Goal: Information Seeking & Learning: Learn about a topic

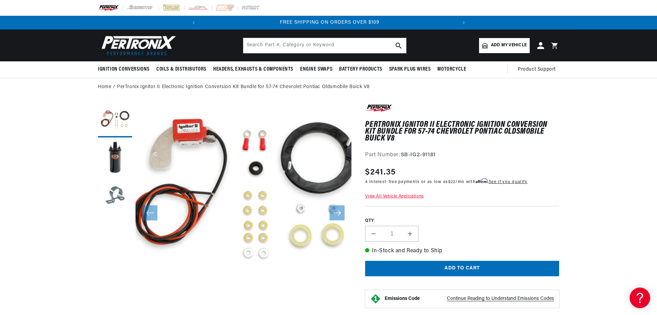
scroll to position [0, 256]
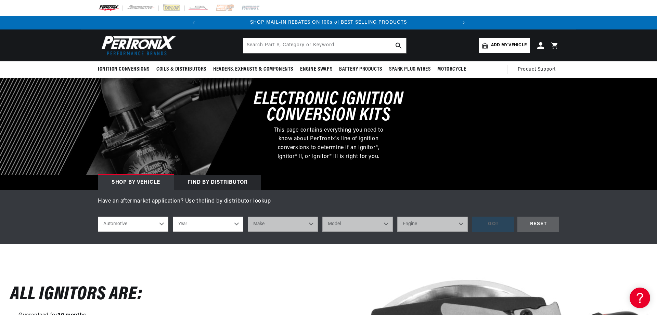
click at [98, 216] on select "Automotive Agricultural Industrial Marine Motorcycle" at bounding box center [133, 223] width 71 height 15
click option "Automotive" at bounding box center [0, 0] width 0 height 0
click at [173, 216] on select "Year 2022 2021 2020 2019 2018 2017 2016 2015 2014 2013 2012 2011 2010 2009 2008…" at bounding box center [208, 223] width 71 height 15
click at [200, 223] on select "Year 2022 2021 2020 2019 2018 2017 2016 2015 2014 2013 2012 2011 2010 2009 2008…" at bounding box center [208, 223] width 71 height 15
click at [173, 216] on select "Year 2022 2021 2020 2019 2018 2017 2016 2015 2014 2013 2012 2011 2010 2009 2008…" at bounding box center [208, 223] width 71 height 15
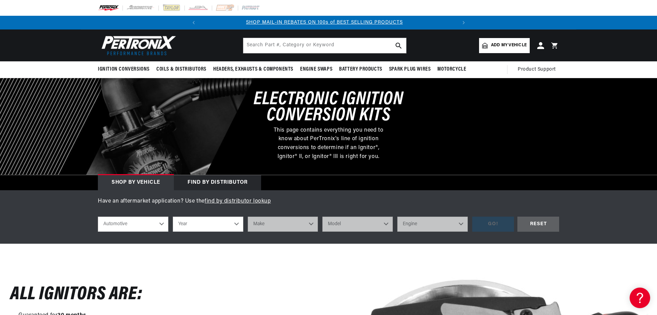
select select "1973"
click option "1973" at bounding box center [0, 0] width 0 height 0
select select "1973"
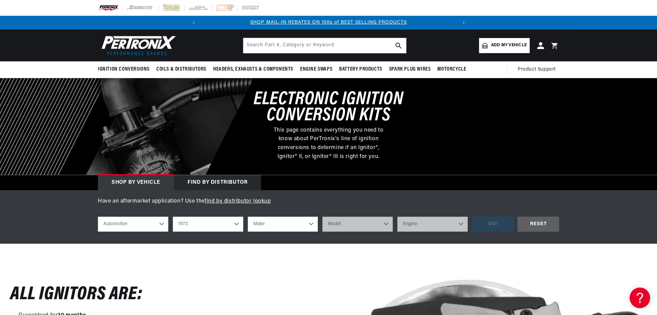
click at [248, 216] on select "Make Alfa Romeo American Motors Aston Martin Audi Austin Avanti Bentley BMW Bui…" at bounding box center [283, 223] width 71 height 15
select select "Ford"
click option "Ford" at bounding box center [0, 0] width 0 height 0
select select "Ford"
click at [322, 216] on select "Model Bronco Country Sedan Country Squire Courier Custom 500 E-100 Econoline E-…" at bounding box center [357, 223] width 71 height 15
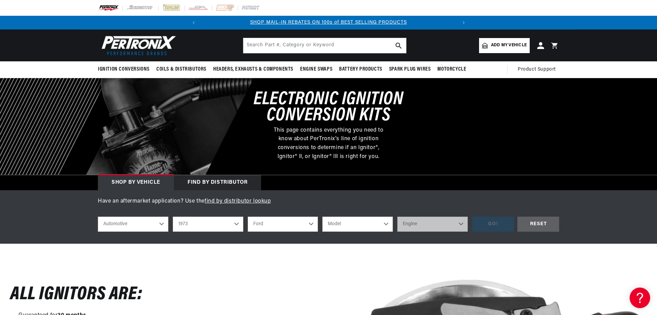
select select "Pinto"
click option "Pinto" at bounding box center [0, 0] width 0 height 0
select select "Pinto"
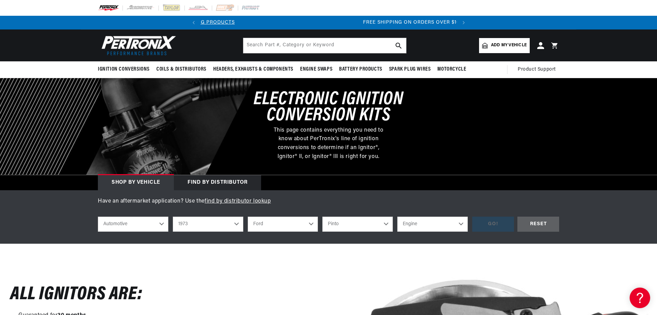
click at [397, 216] on select "Engine 2.3L 98cid / 1.6L 122cid / 2.0L" at bounding box center [432, 223] width 71 height 15
select select "122cid-2.0L"
click option "122cid / 2.0L" at bounding box center [0, 0] width 0 height 0
select select "122cid-2.0L"
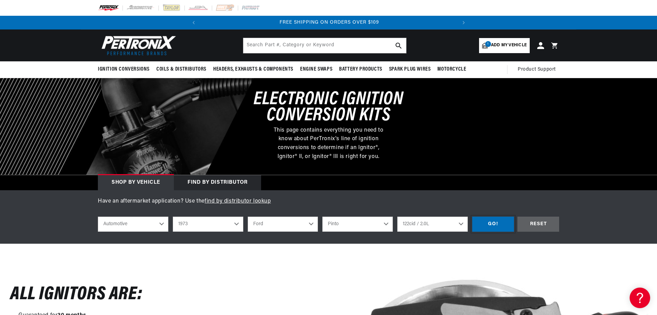
click at [488, 224] on div "GO!" at bounding box center [493, 223] width 42 height 15
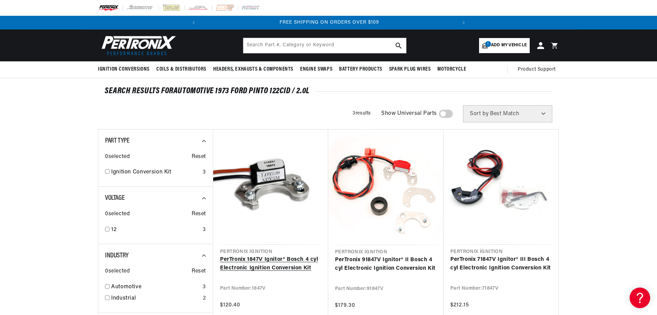
click at [269, 255] on link "PerTronix 1847V Ignitor® Bosch 4 cyl Electronic Ignition Conversion Kit" at bounding box center [270, 263] width 101 height 17
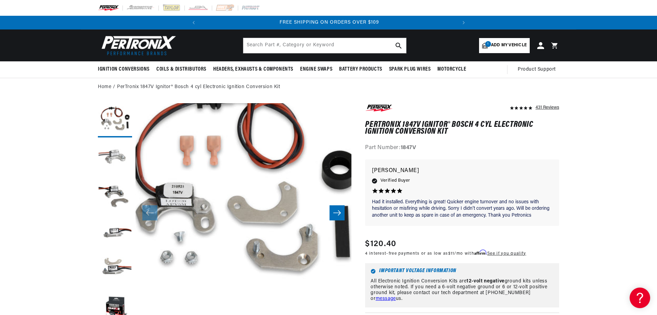
click at [108, 160] on button "Load image 2 in gallery view" at bounding box center [115, 158] width 34 height 34
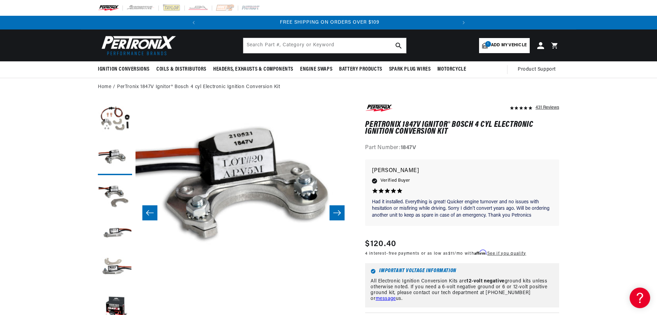
scroll to position [0, 256]
click at [115, 265] on button "Load image 5 in gallery view" at bounding box center [115, 271] width 34 height 34
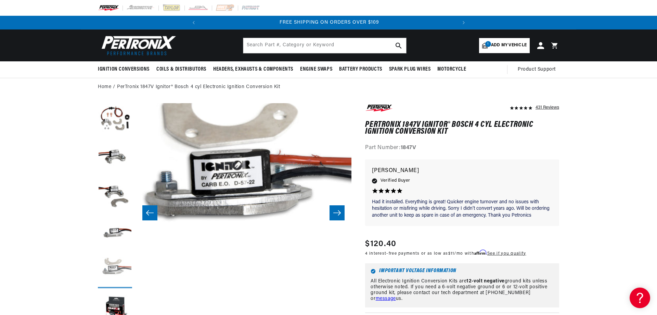
scroll to position [22, 865]
click at [115, 265] on button "Load image 5 in gallery view" at bounding box center [115, 271] width 34 height 34
click at [114, 314] on button "Open media 5 in modal" at bounding box center [114, 319] width 0 height 0
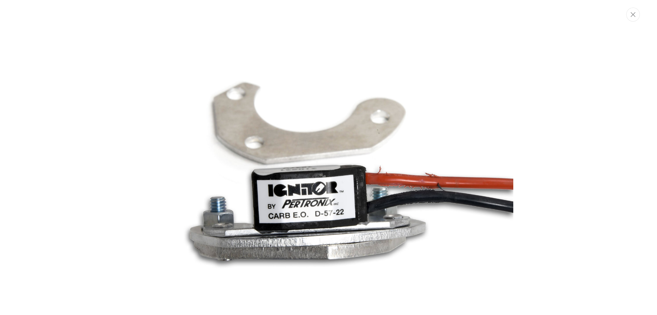
scroll to position [0, 256]
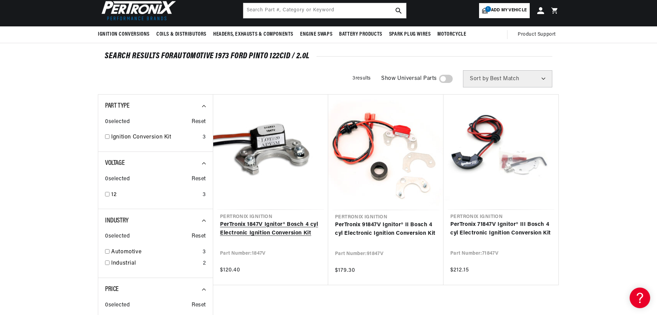
scroll to position [0, 256]
click at [267, 220] on link "PerTronix 1847V Ignitor® Bosch 4 cyl Electronic Ignition Conversion Kit" at bounding box center [270, 228] width 101 height 17
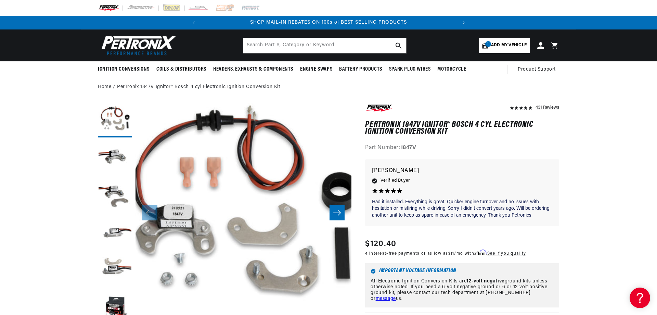
click at [337, 211] on icon "Slide right" at bounding box center [337, 212] width 8 height 7
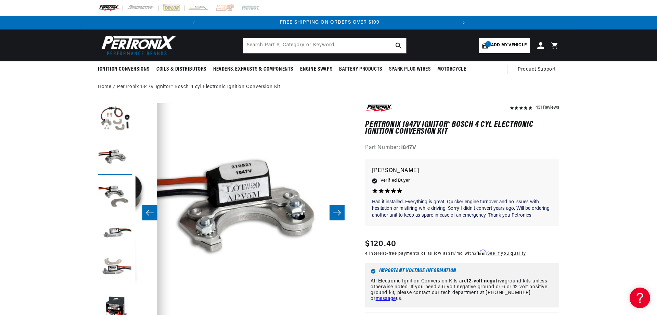
scroll to position [0, 256]
click at [336, 216] on icon "Slide right" at bounding box center [337, 212] width 8 height 7
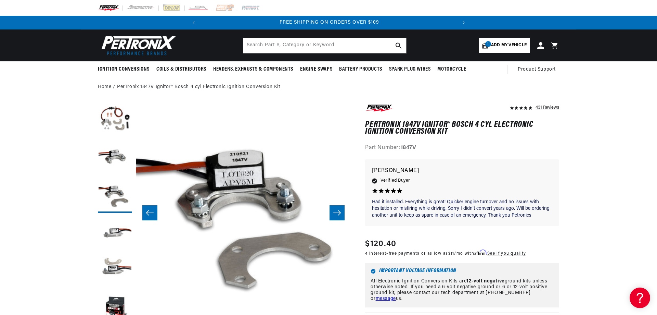
scroll to position [0, 432]
click at [336, 216] on icon "Slide right" at bounding box center [337, 212] width 8 height 7
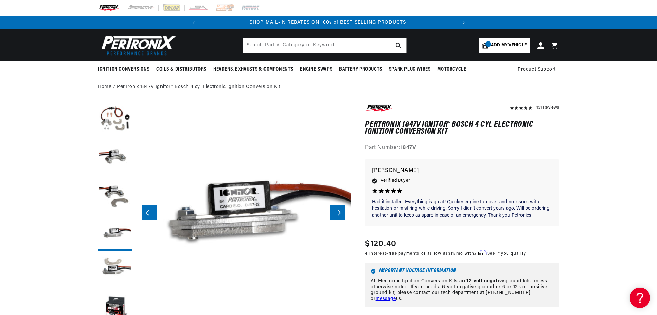
scroll to position [0, 0]
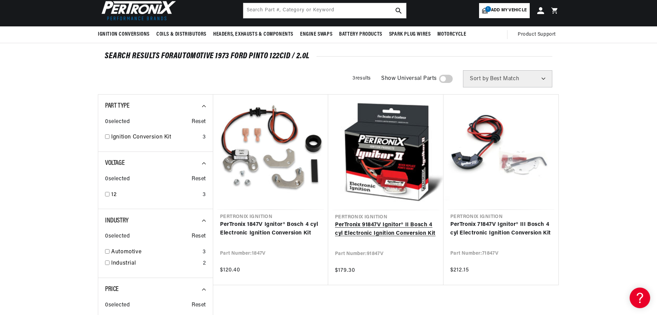
click at [376, 220] on link "PerTronix 91847V Ignitor® II Bosch 4 cyl Electronic Ignition Conversion Kit" at bounding box center [386, 228] width 102 height 17
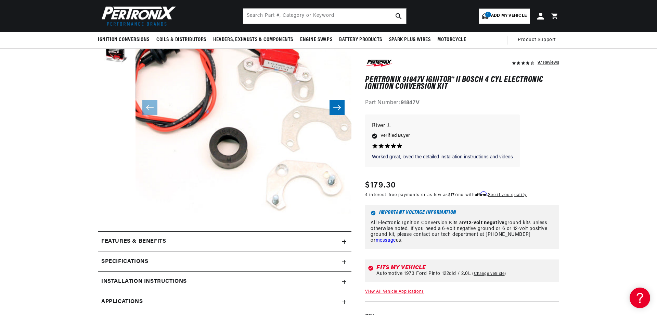
scroll to position [70, 0]
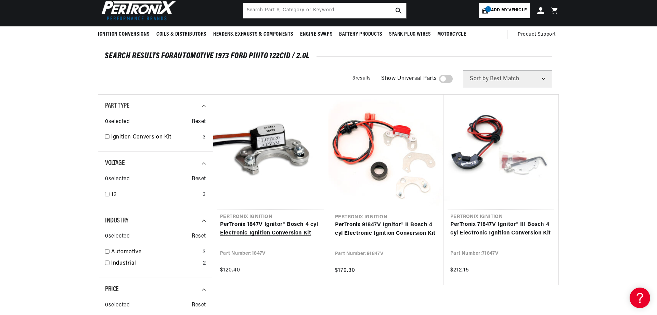
click at [280, 220] on link "PerTronix 1847V Ignitor® Bosch 4 cyl Electronic Ignition Conversion Kit" at bounding box center [270, 228] width 101 height 17
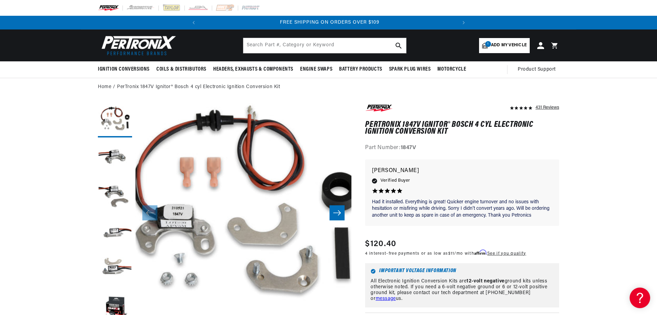
scroll to position [0, 256]
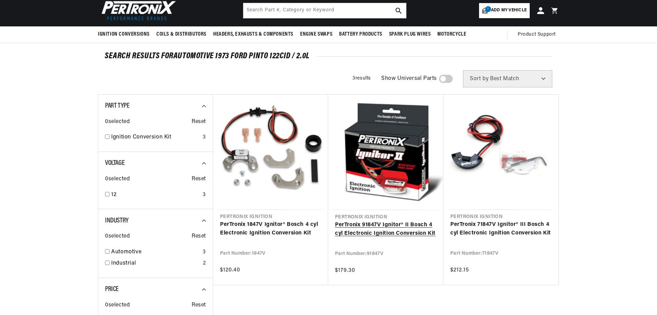
scroll to position [35, 0]
click at [394, 220] on link "PerTronix 91847V Ignitor® II Bosch 4 cyl Electronic Ignition Conversion Kit" at bounding box center [386, 228] width 102 height 17
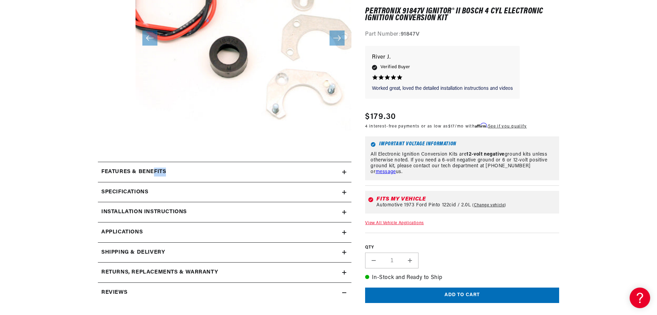
drag, startPoint x: 176, startPoint y: 175, endPoint x: 155, endPoint y: 176, distance: 21.3
click at [155, 176] on summary "Features & Benefits" at bounding box center [225, 172] width 254 height 20
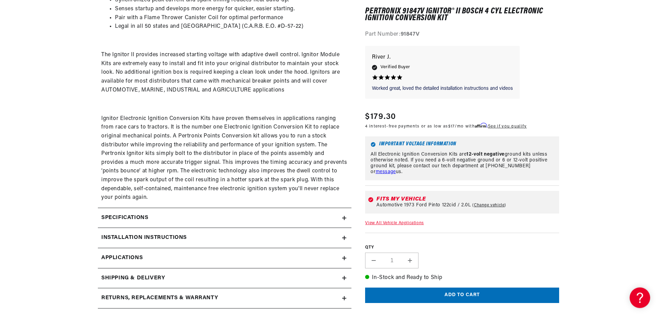
scroll to position [419, 0]
click at [132, 220] on h2 "Specifications" at bounding box center [124, 217] width 47 height 9
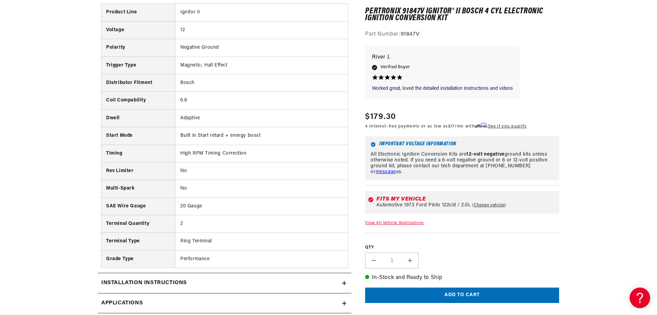
scroll to position [663, 0]
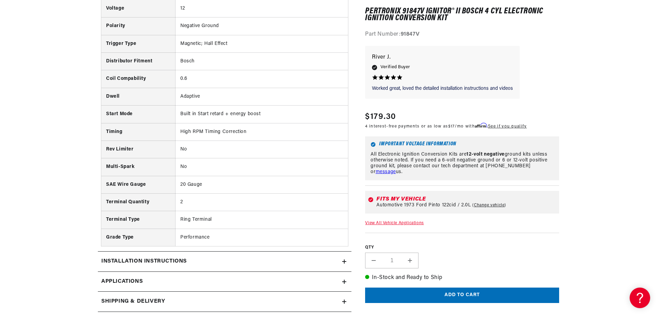
click at [195, 266] on div "Installation instructions" at bounding box center [220, 261] width 244 height 9
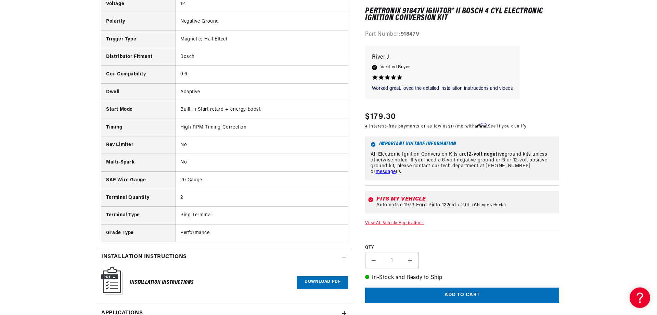
scroll to position [803, 0]
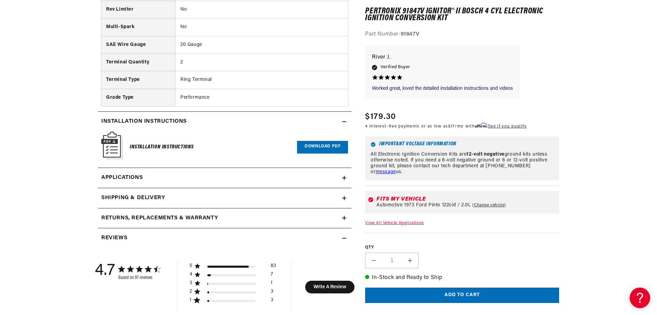
click at [142, 201] on h2 "Shipping & Delivery" at bounding box center [133, 197] width 64 height 9
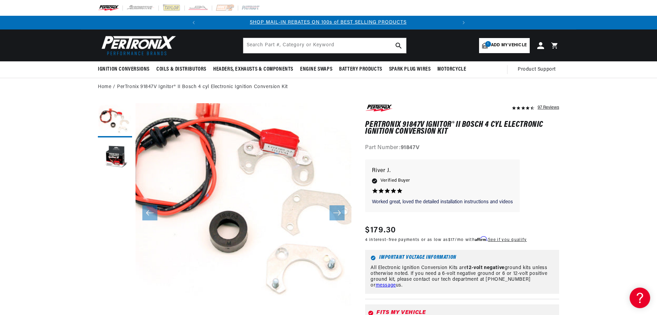
scroll to position [0, 0]
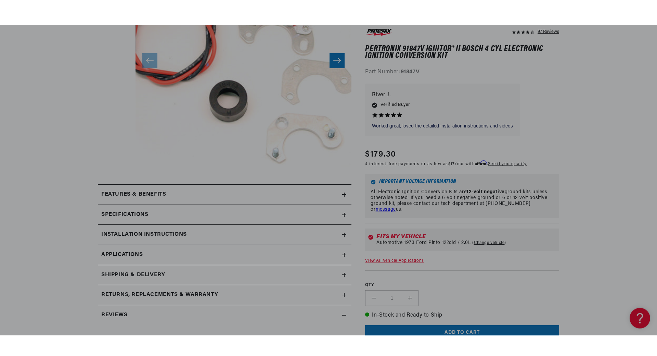
scroll to position [175, 0]
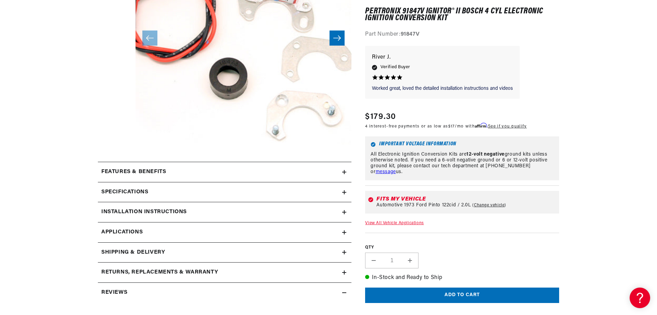
click at [179, 192] on div "Specifications" at bounding box center [220, 192] width 244 height 9
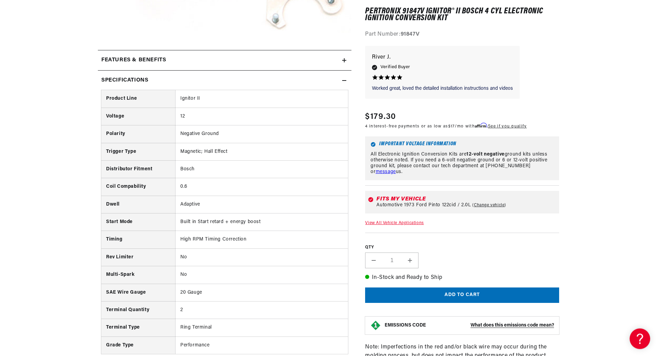
scroll to position [349, 0]
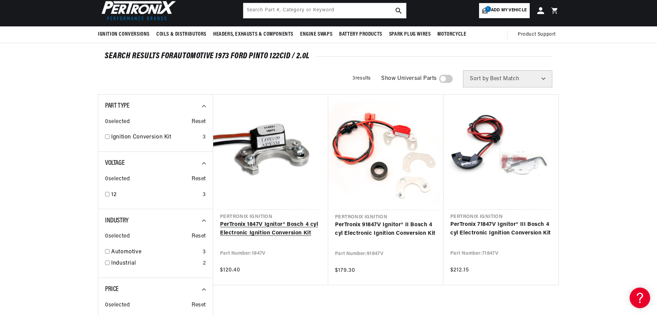
click at [257, 231] on link "PerTronix 1847V Ignitor® Bosch 4 cyl Electronic Ignition Conversion Kit" at bounding box center [270, 228] width 101 height 17
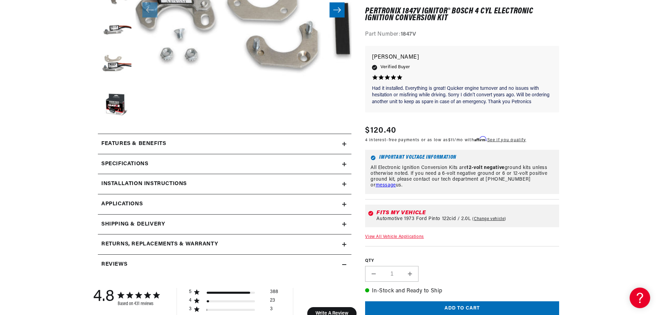
scroll to position [314, 0]
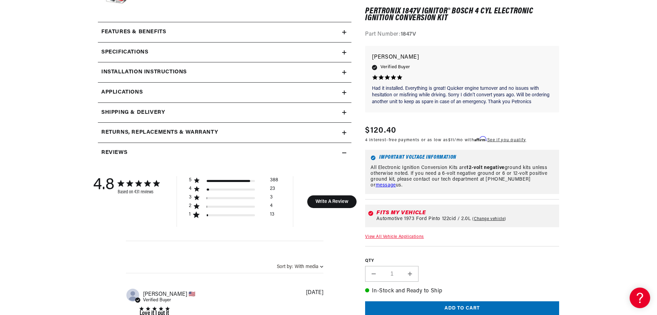
click at [136, 51] on h2 "Specifications" at bounding box center [124, 52] width 47 height 9
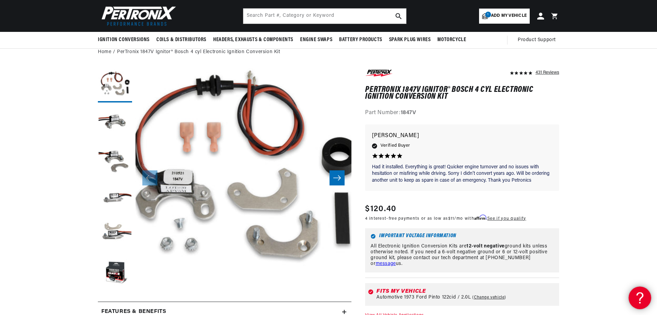
scroll to position [0, 256]
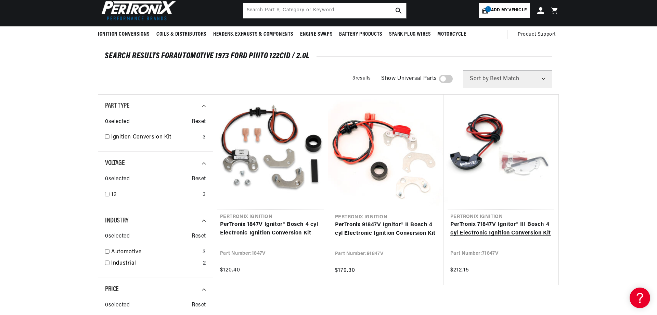
click at [494, 220] on link "PerTronix 71847V Ignitor® III Bosch 4 cyl Electronic Ignition Conversion Kit" at bounding box center [501, 228] width 101 height 17
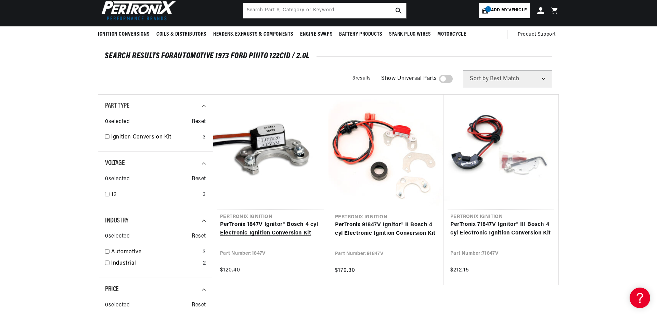
click at [269, 220] on link "PerTronix 1847V Ignitor® Bosch 4 cyl Electronic Ignition Conversion Kit" at bounding box center [270, 228] width 101 height 17
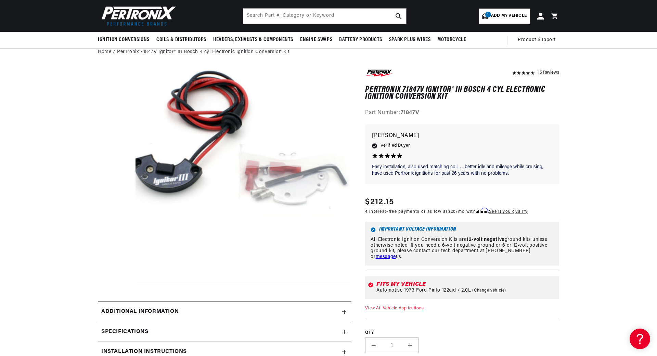
scroll to position [175, 0]
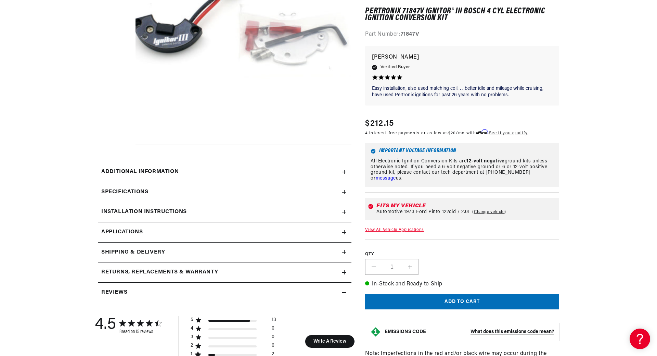
click at [144, 194] on h2 "Specifications" at bounding box center [124, 192] width 47 height 9
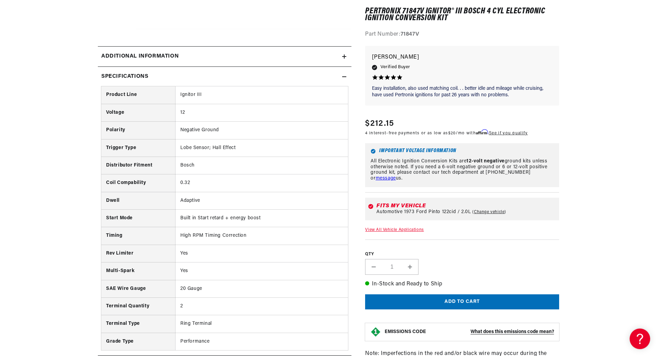
scroll to position [314, 0]
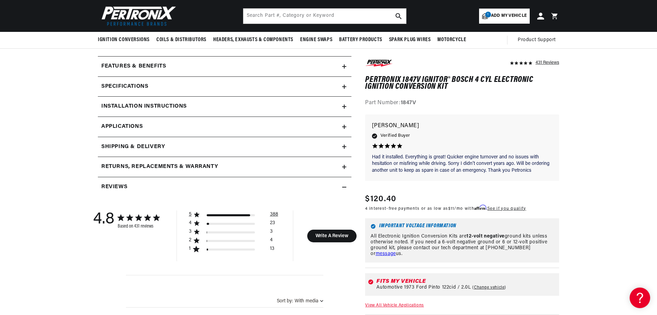
scroll to position [279, 0]
click at [127, 85] on h2 "Specifications" at bounding box center [124, 87] width 47 height 9
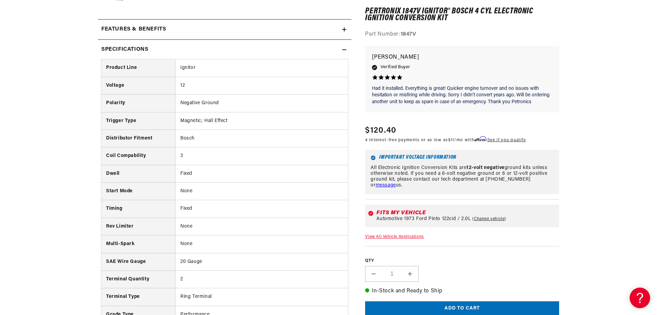
scroll to position [349, 0]
